Goal: Task Accomplishment & Management: Manage account settings

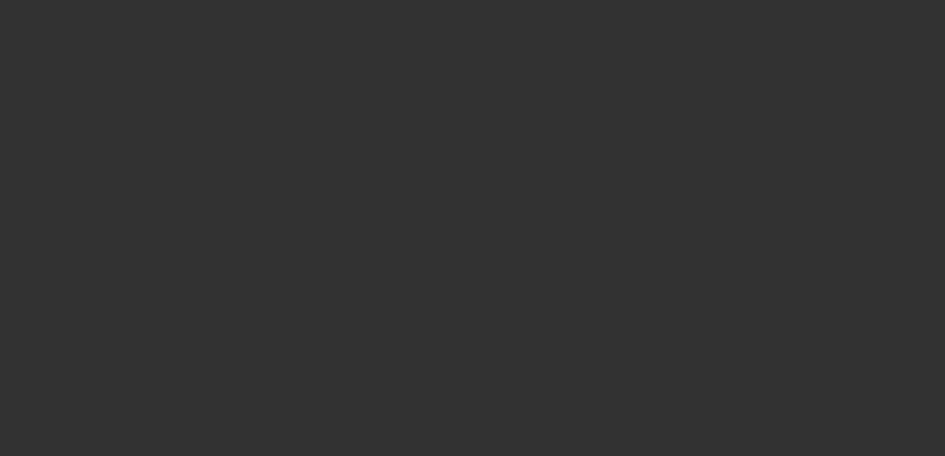
select select "3"
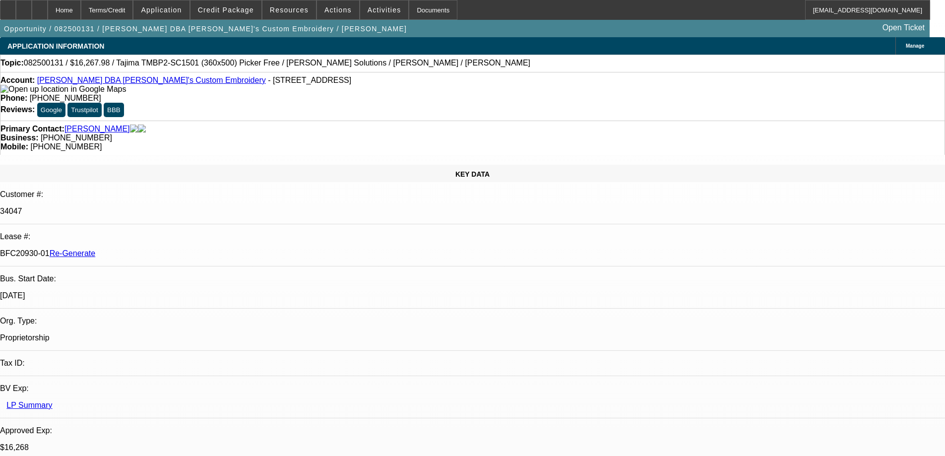
select select "0"
select select "2"
select select "0"
select select "6"
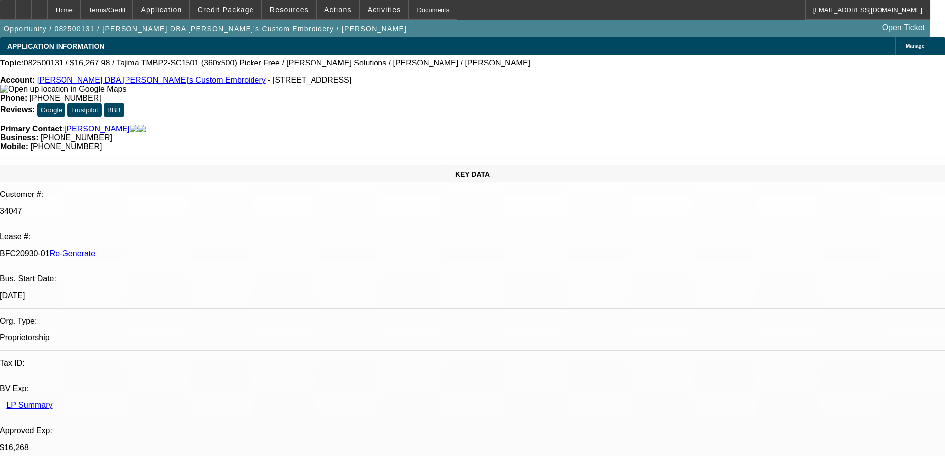
click at [329, 12] on span "Actions" at bounding box center [337, 10] width 27 height 8
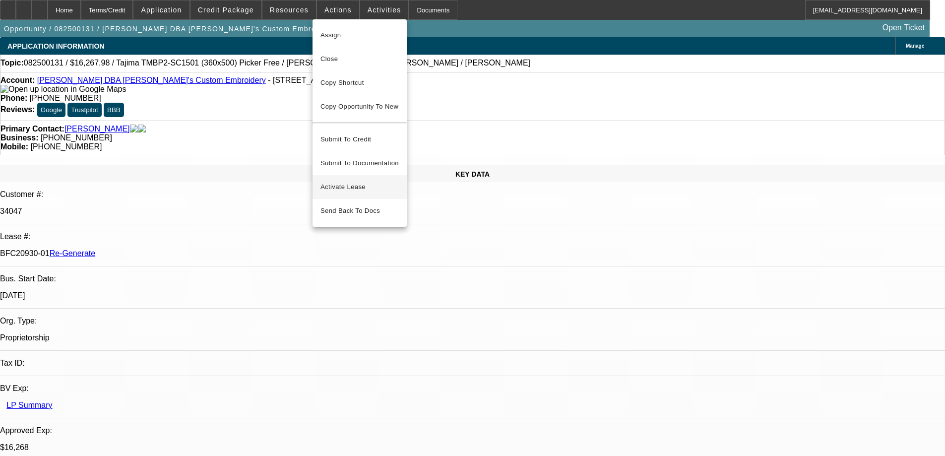
click at [329, 175] on button "Activate Lease" at bounding box center [359, 187] width 94 height 24
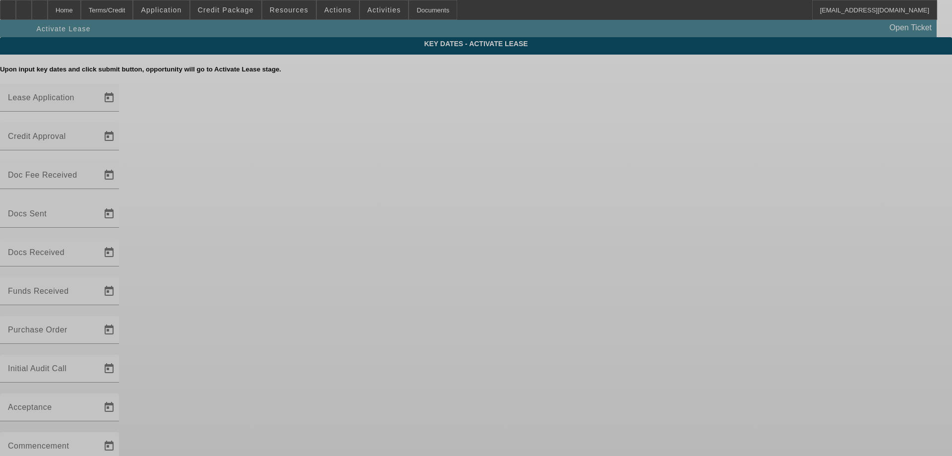
type input "[DATE]"
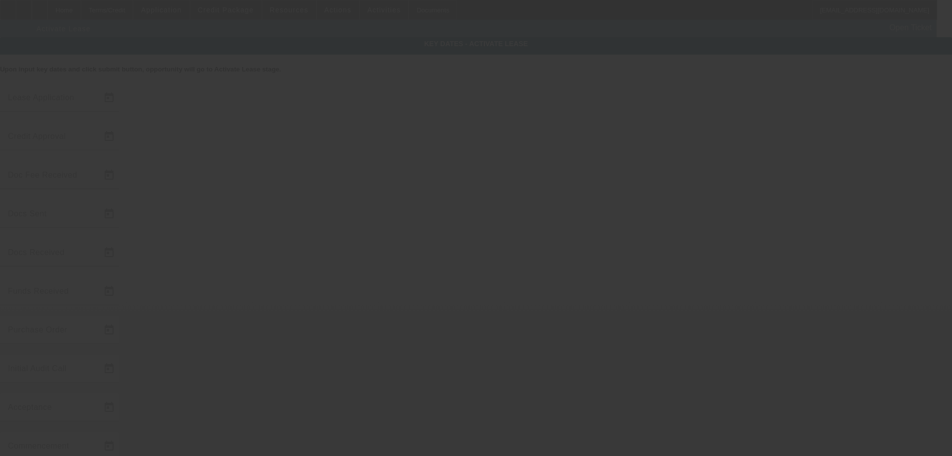
type input "[DATE]"
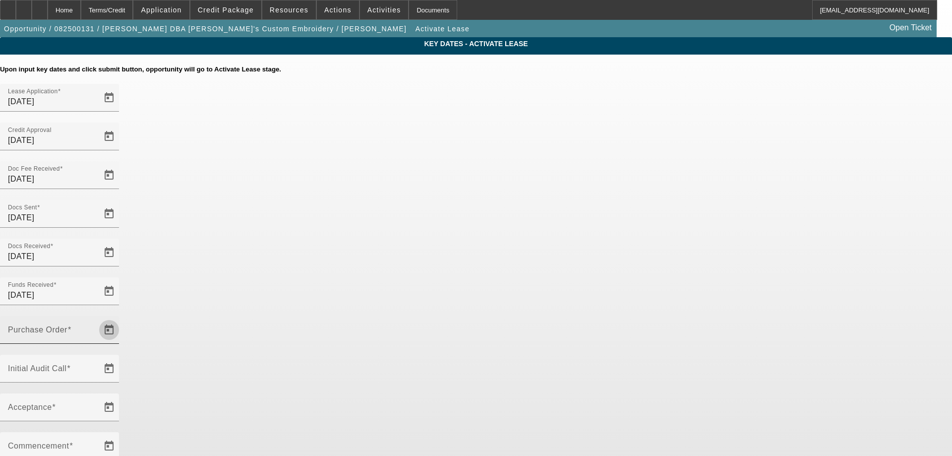
click at [121, 318] on span "Open calendar" at bounding box center [109, 330] width 24 height 24
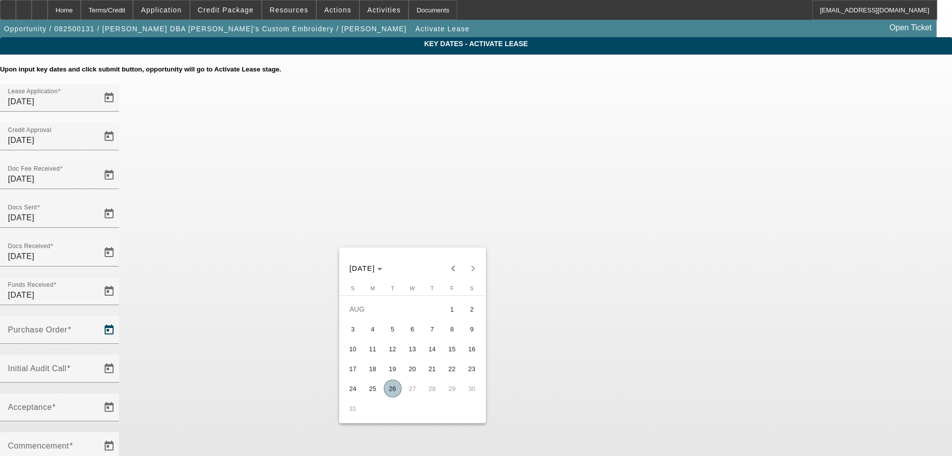
click at [398, 389] on span "26" at bounding box center [393, 388] width 18 height 18
type input "[DATE]"
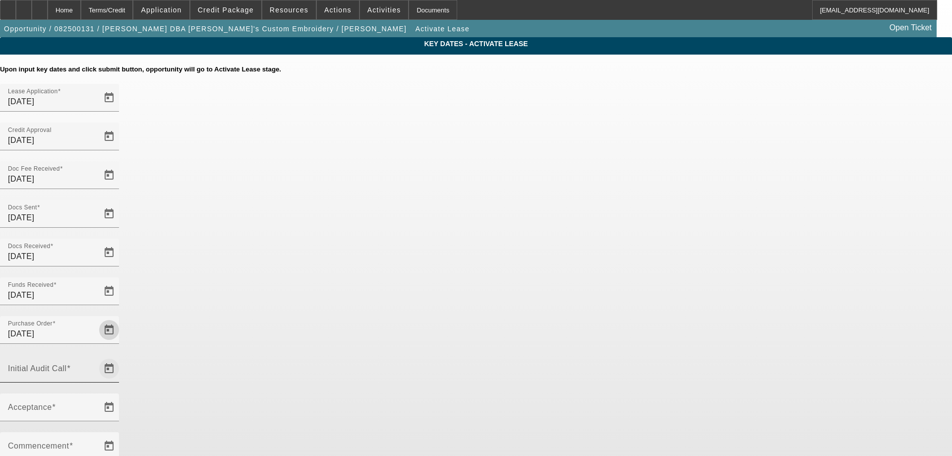
click at [121, 356] on span "Open calendar" at bounding box center [109, 368] width 24 height 24
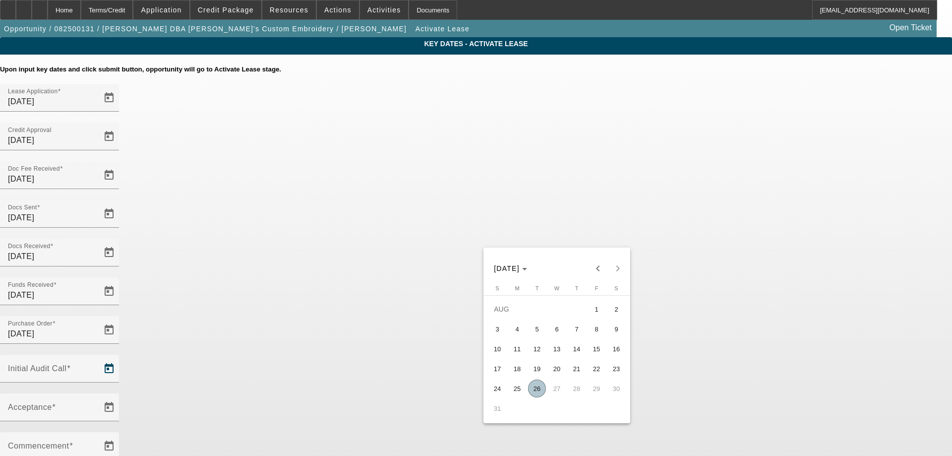
click at [539, 390] on span "26" at bounding box center [537, 388] width 18 height 18
type input "[DATE]"
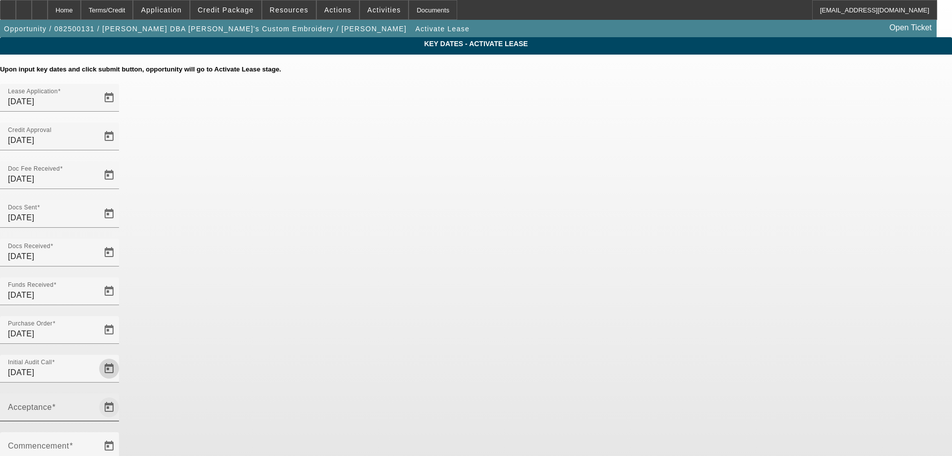
click at [121, 395] on span "Open calendar" at bounding box center [109, 407] width 24 height 24
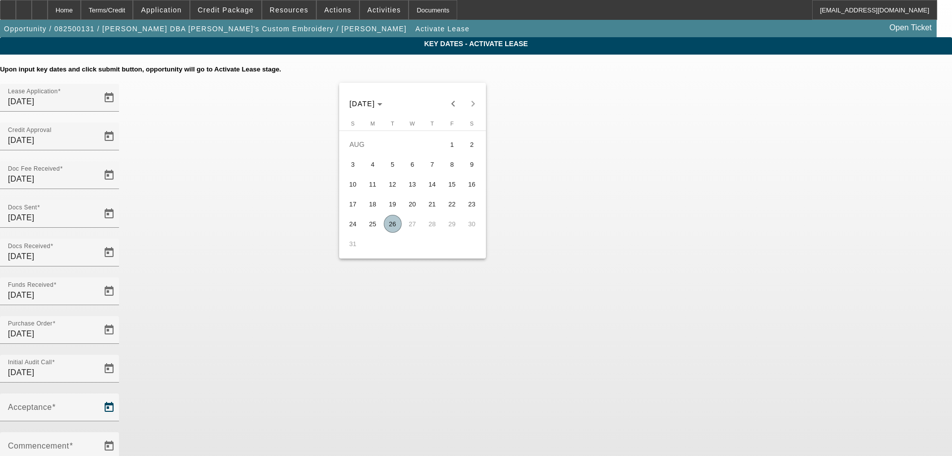
click at [395, 231] on span "26" at bounding box center [393, 224] width 18 height 18
type input "[DATE]"
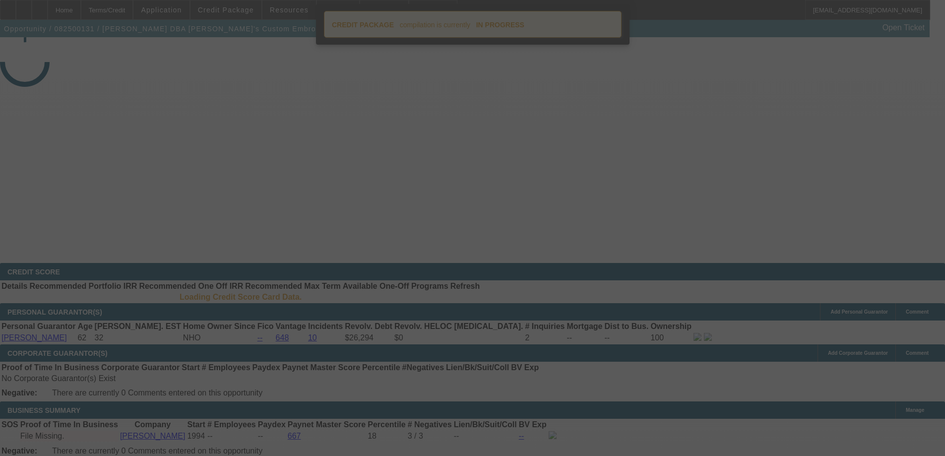
select select "4"
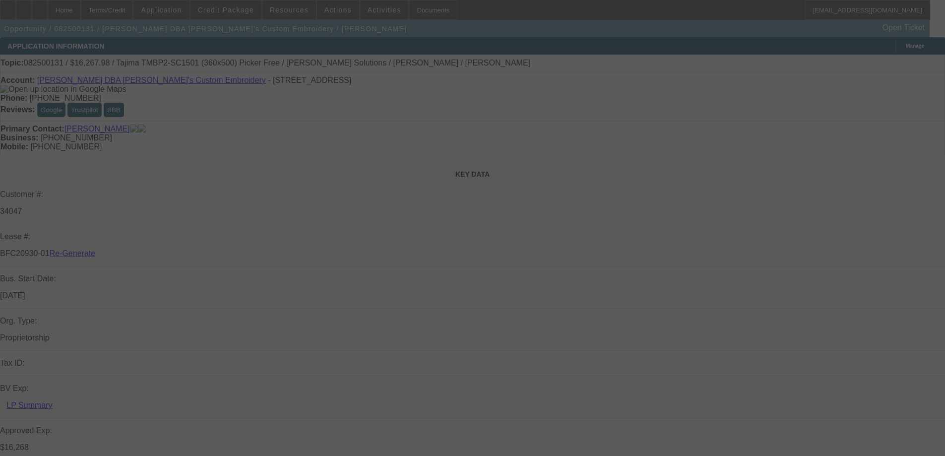
select select "0"
select select "2"
select select "0"
select select "6"
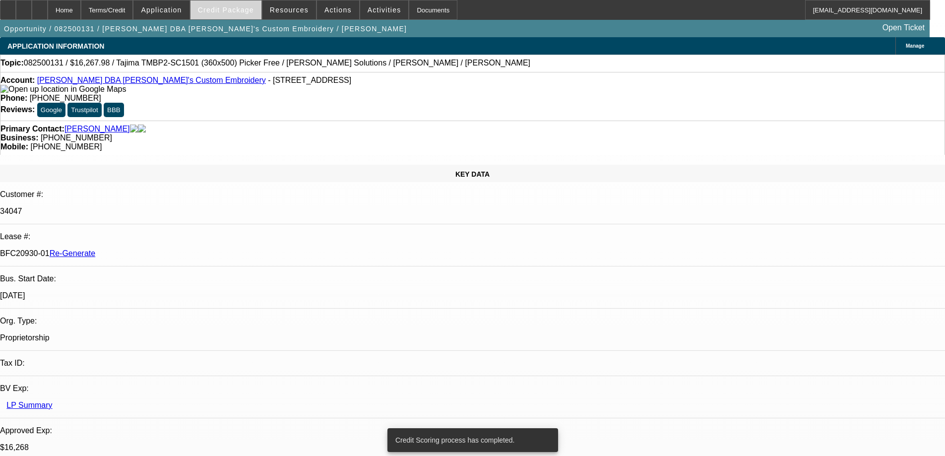
click at [248, 11] on span "Credit Package" at bounding box center [226, 10] width 56 height 8
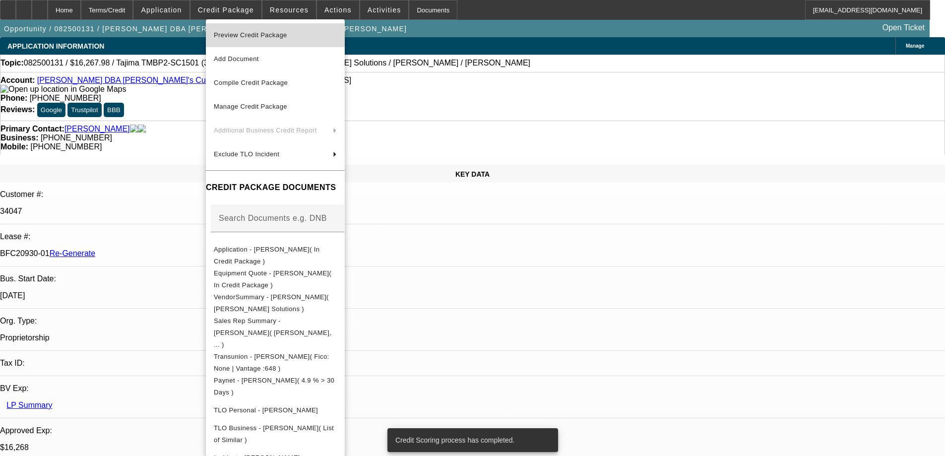
click at [262, 33] on span "Preview Credit Package" at bounding box center [250, 34] width 73 height 7
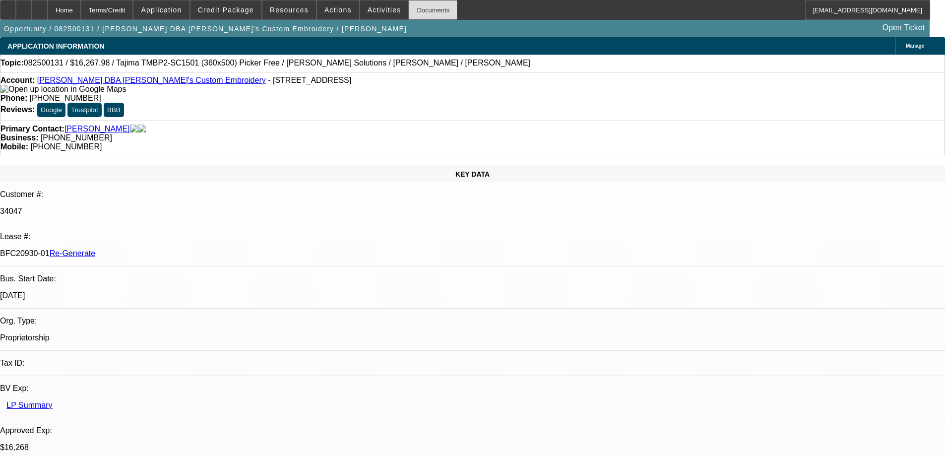
click at [412, 10] on div "Documents" at bounding box center [433, 10] width 49 height 20
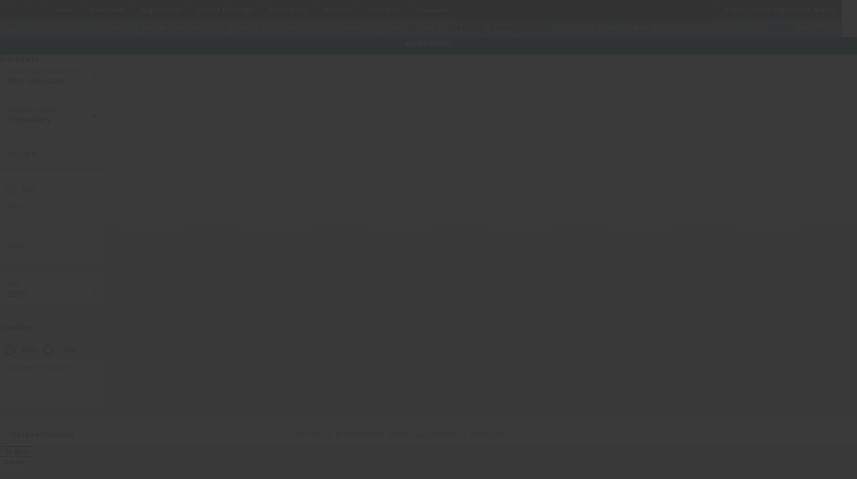
type input "Tajima"
type input "TMBP2-SC1501 (360x500) Picker Free"
radio input "true"
type textarea "15 Needle Single Head Embroidery Machine Includes: Stand, Supply Kit, Cap Drive…"
type input "110 Public Sq"
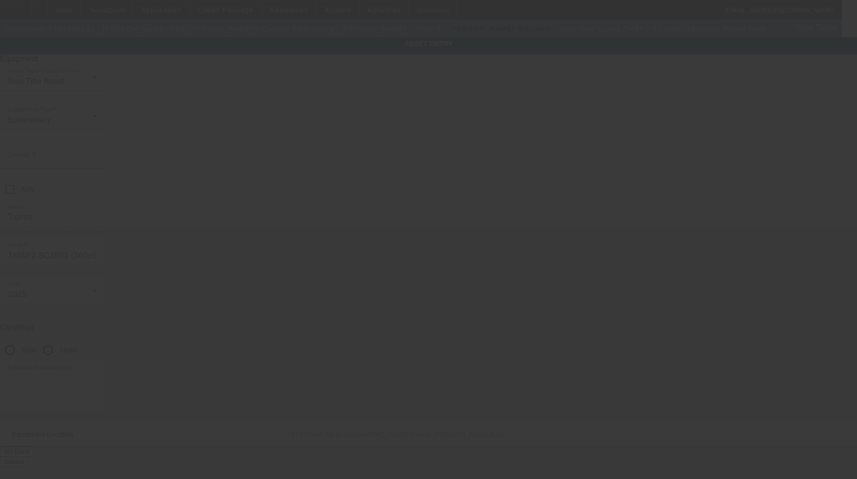
type input "[GEOGRAPHIC_DATA]"
type input "43783"
type input "[PERSON_NAME]"
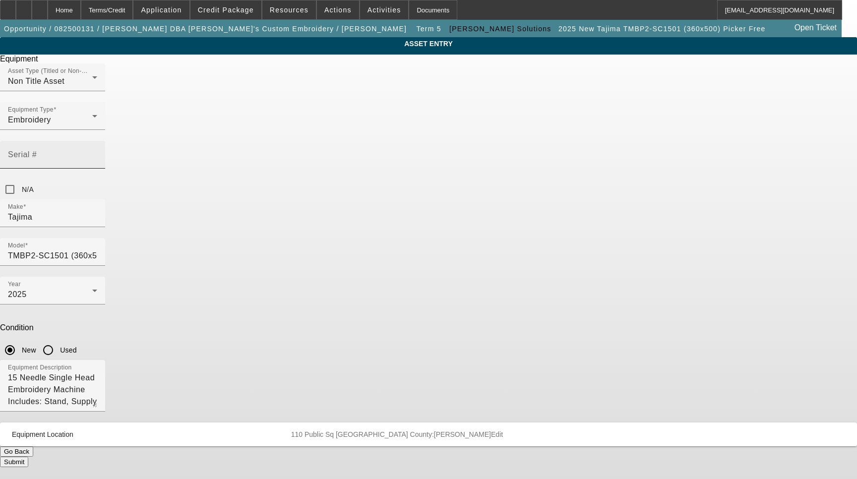
click at [97, 153] on input "Serial #" at bounding box center [52, 159] width 89 height 12
click at [28, 457] on button "Submit" at bounding box center [14, 462] width 28 height 10
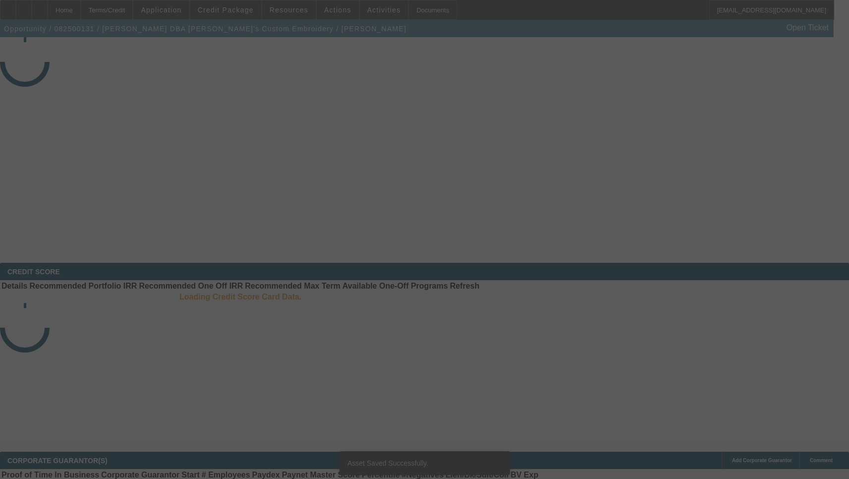
select select "4"
